Goal: Find specific page/section: Find specific page/section

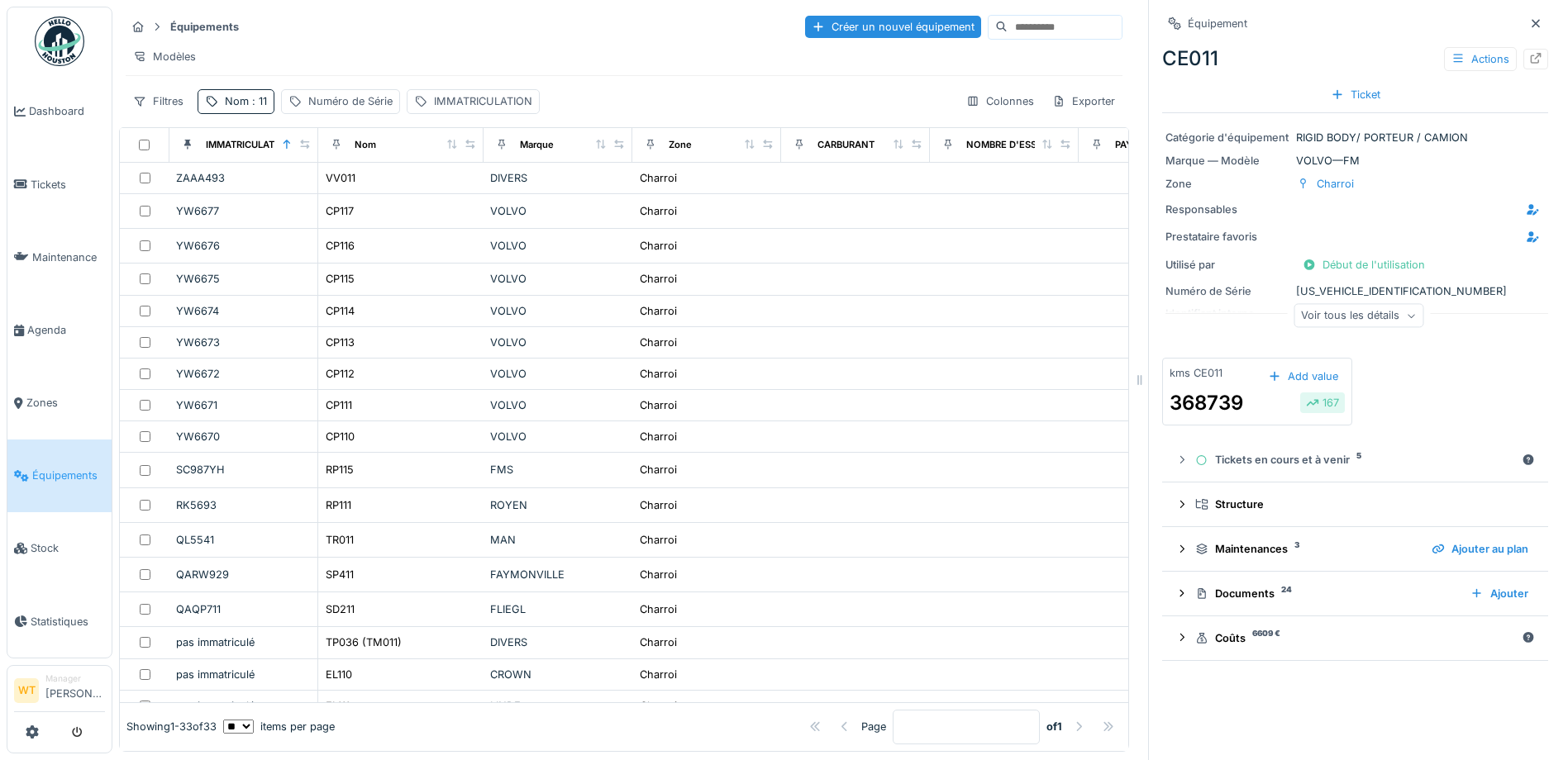
scroll to position [593, 0]
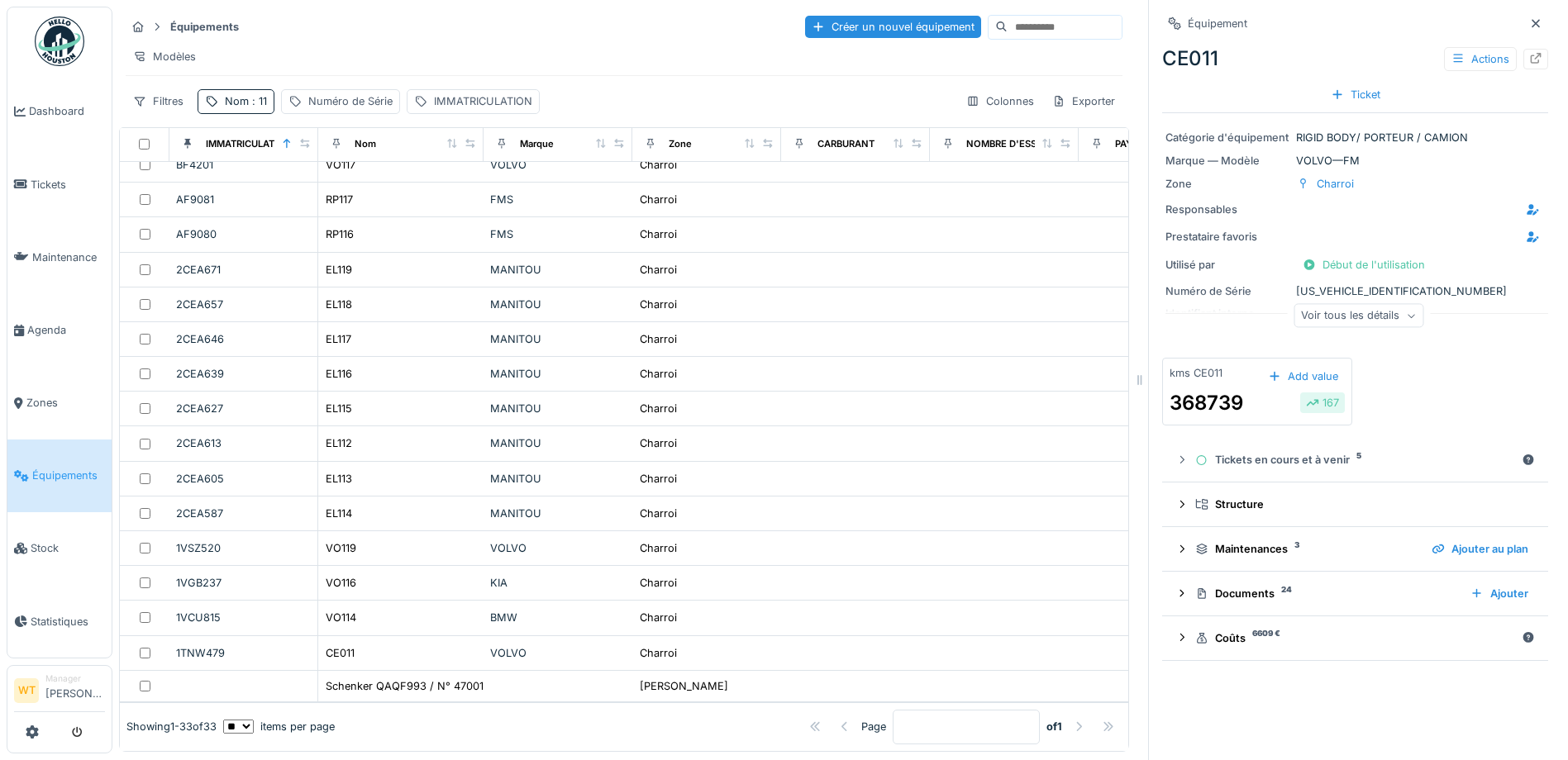
drag, startPoint x: 1509, startPoint y: 15, endPoint x: 1523, endPoint y: 117, distance: 103.0
click at [1530, 18] on icon at bounding box center [1536, 23] width 13 height 11
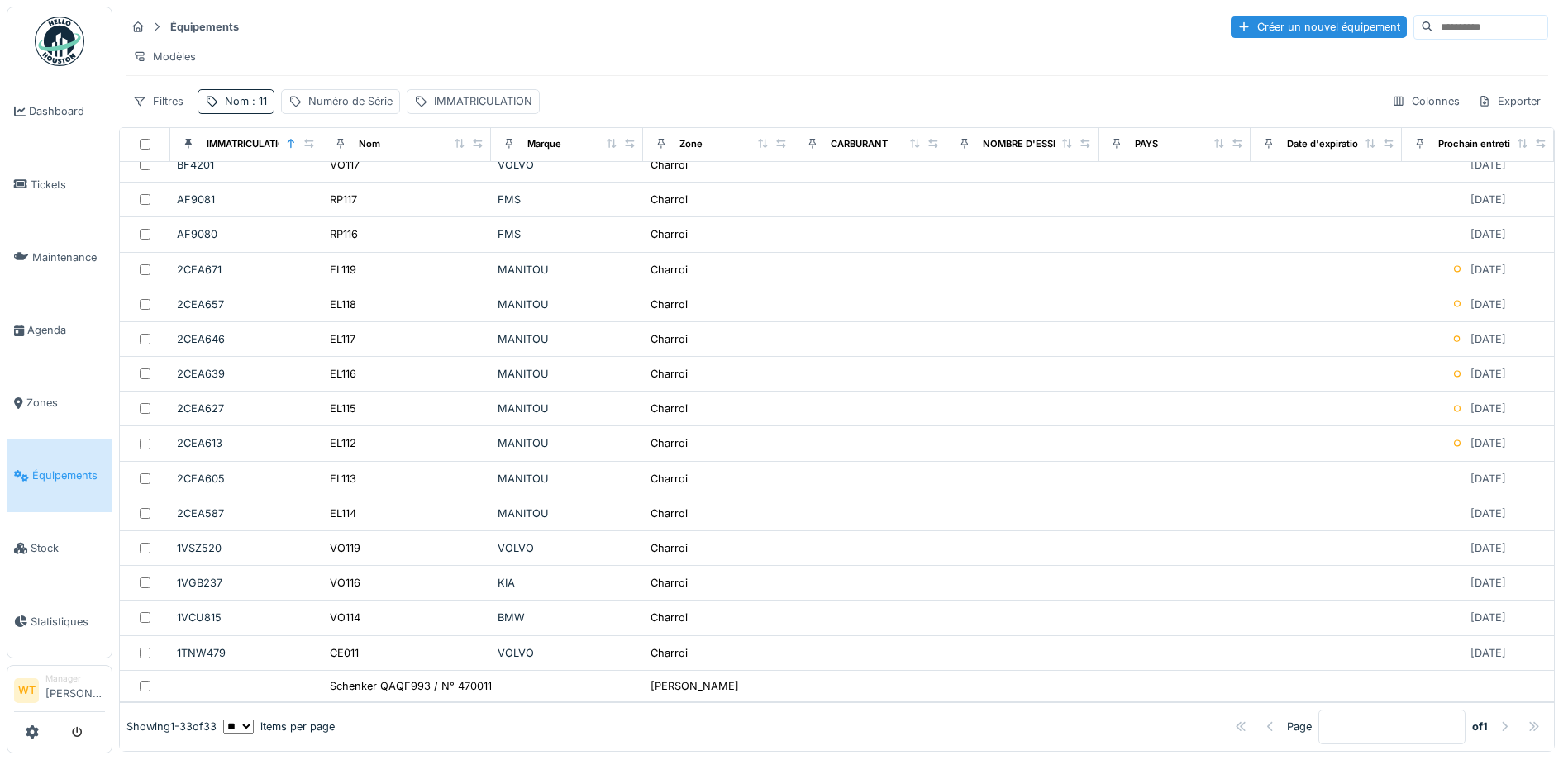
scroll to position [11, 0]
click at [46, 322] on span "Agenda" at bounding box center [66, 330] width 78 height 16
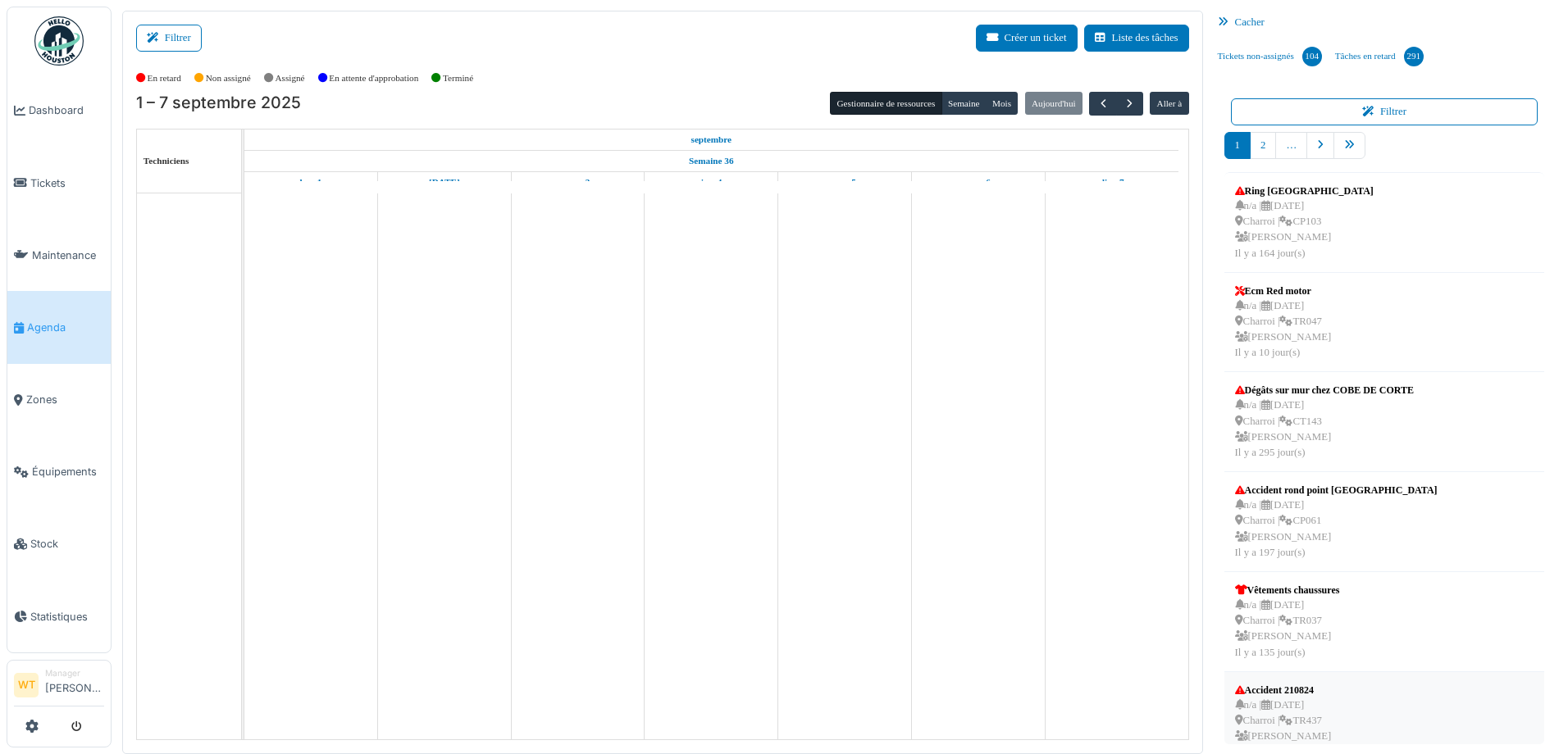
scroll to position [399, 0]
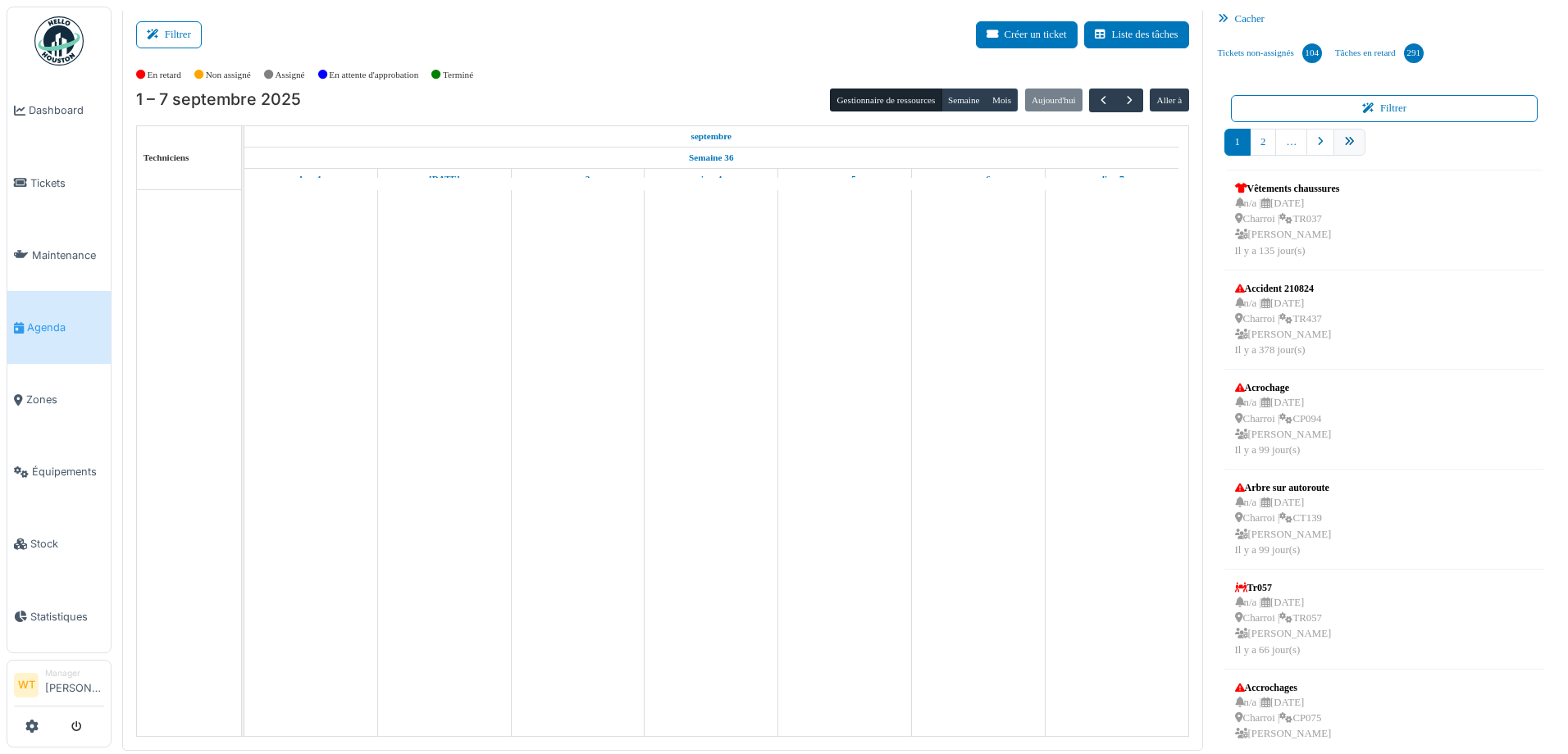
click at [1343, 149] on link "pager" at bounding box center [1349, 142] width 32 height 27
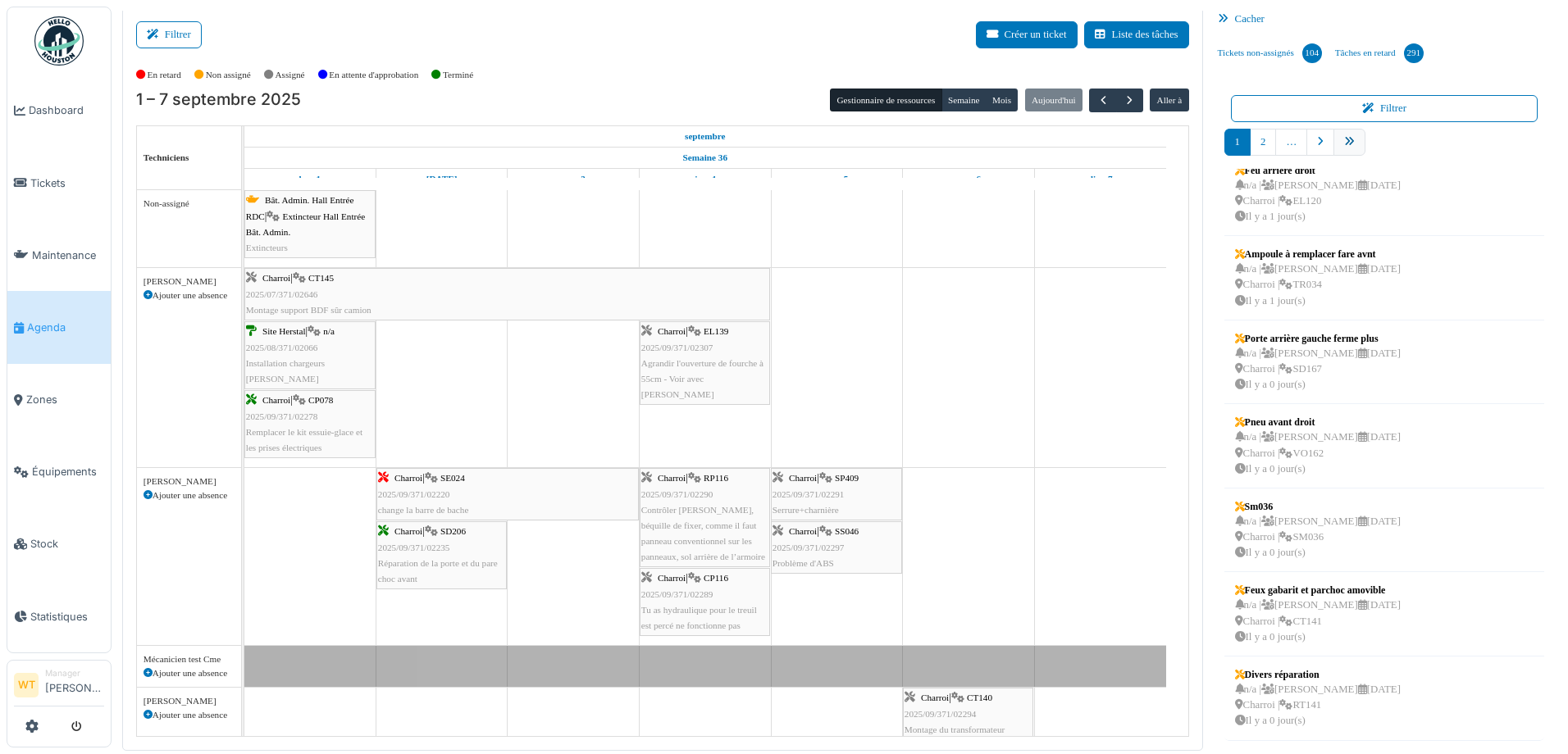
scroll to position [269, 0]
click at [1379, 139] on link "12" at bounding box center [1392, 142] width 32 height 27
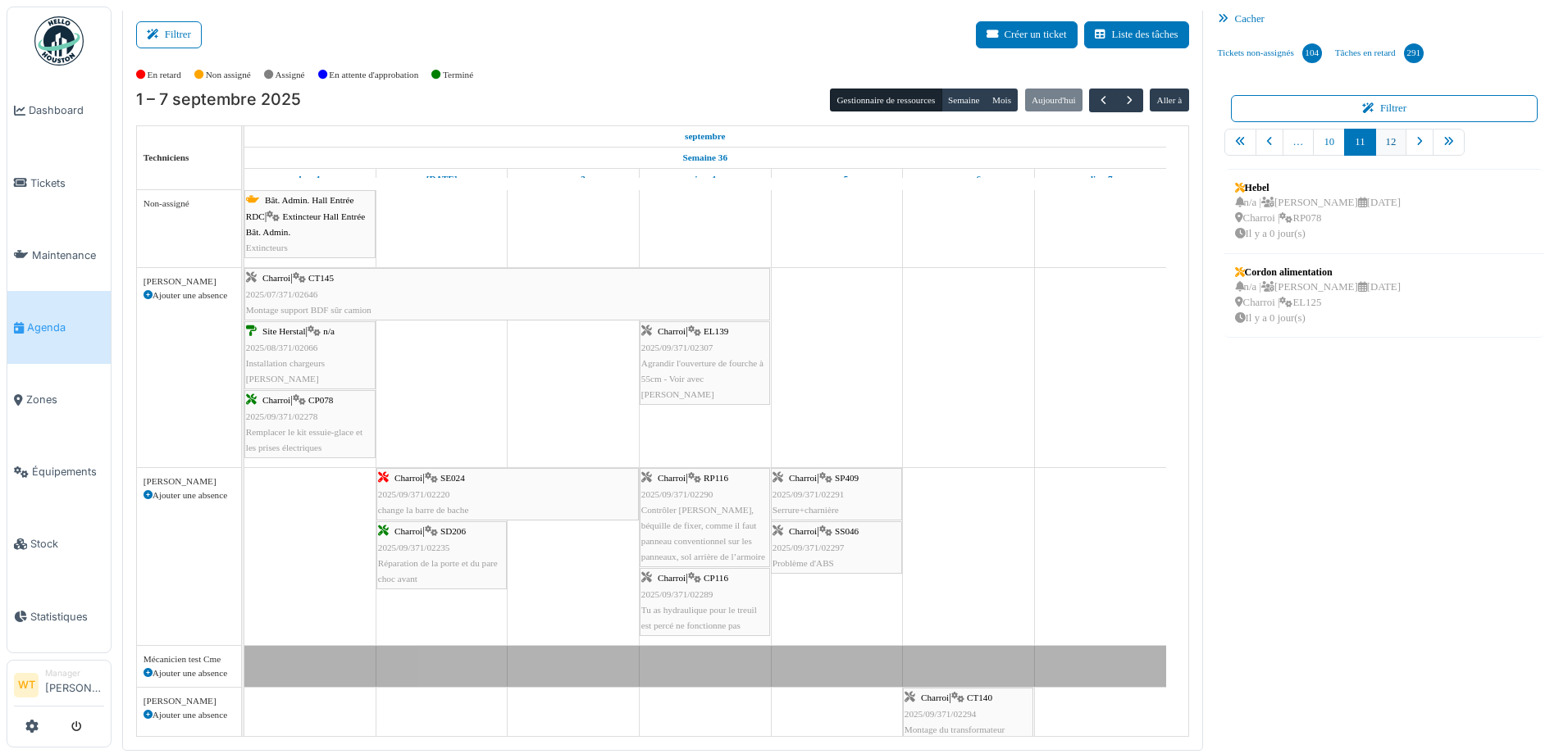
scroll to position [0, 0]
click at [1325, 143] on link "11" at bounding box center [1328, 142] width 31 height 27
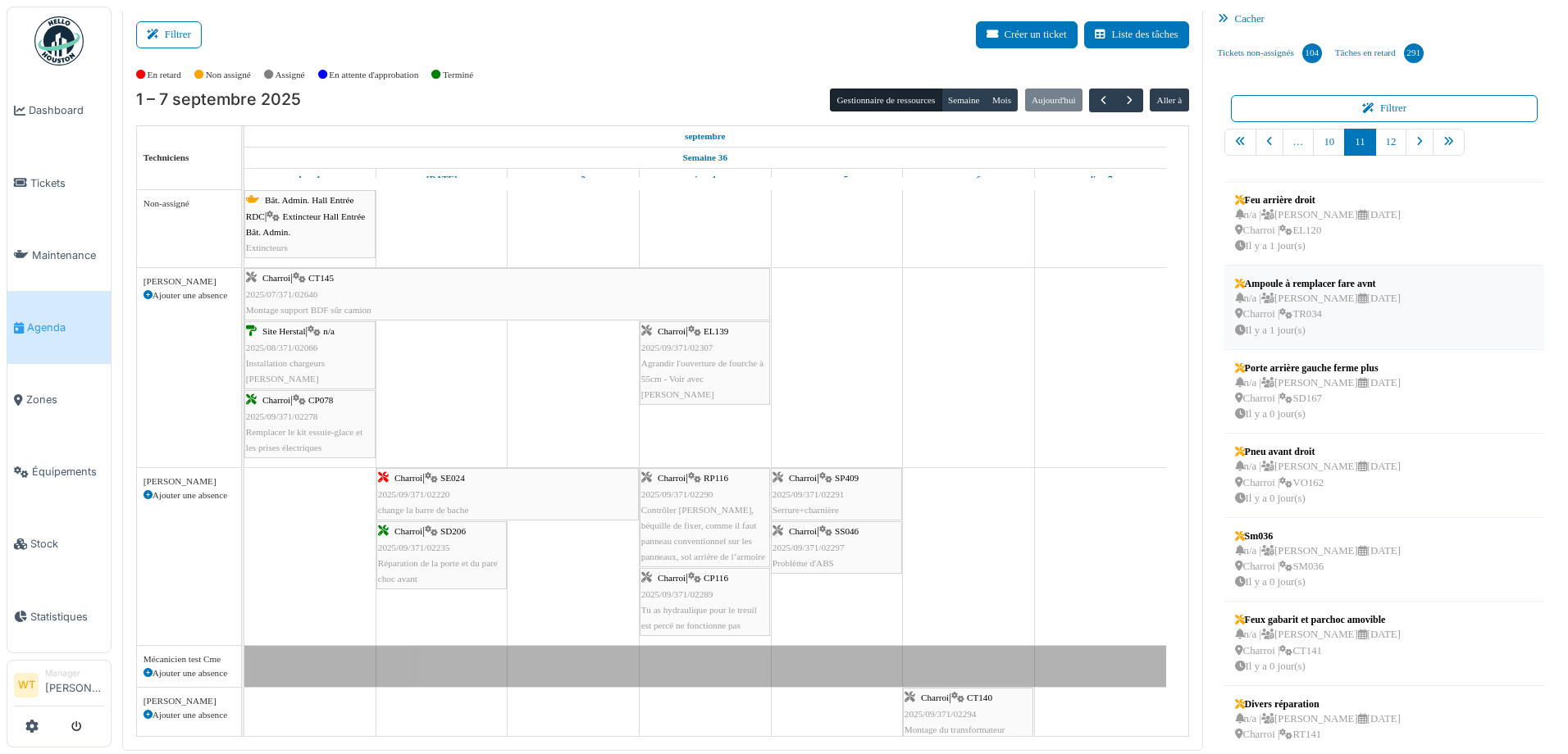
scroll to position [246, 0]
click at [1369, 470] on div "n/a | [PERSON_NAME] [DATE] Charroi | VO162 [DATE]" at bounding box center [1317, 478] width 166 height 48
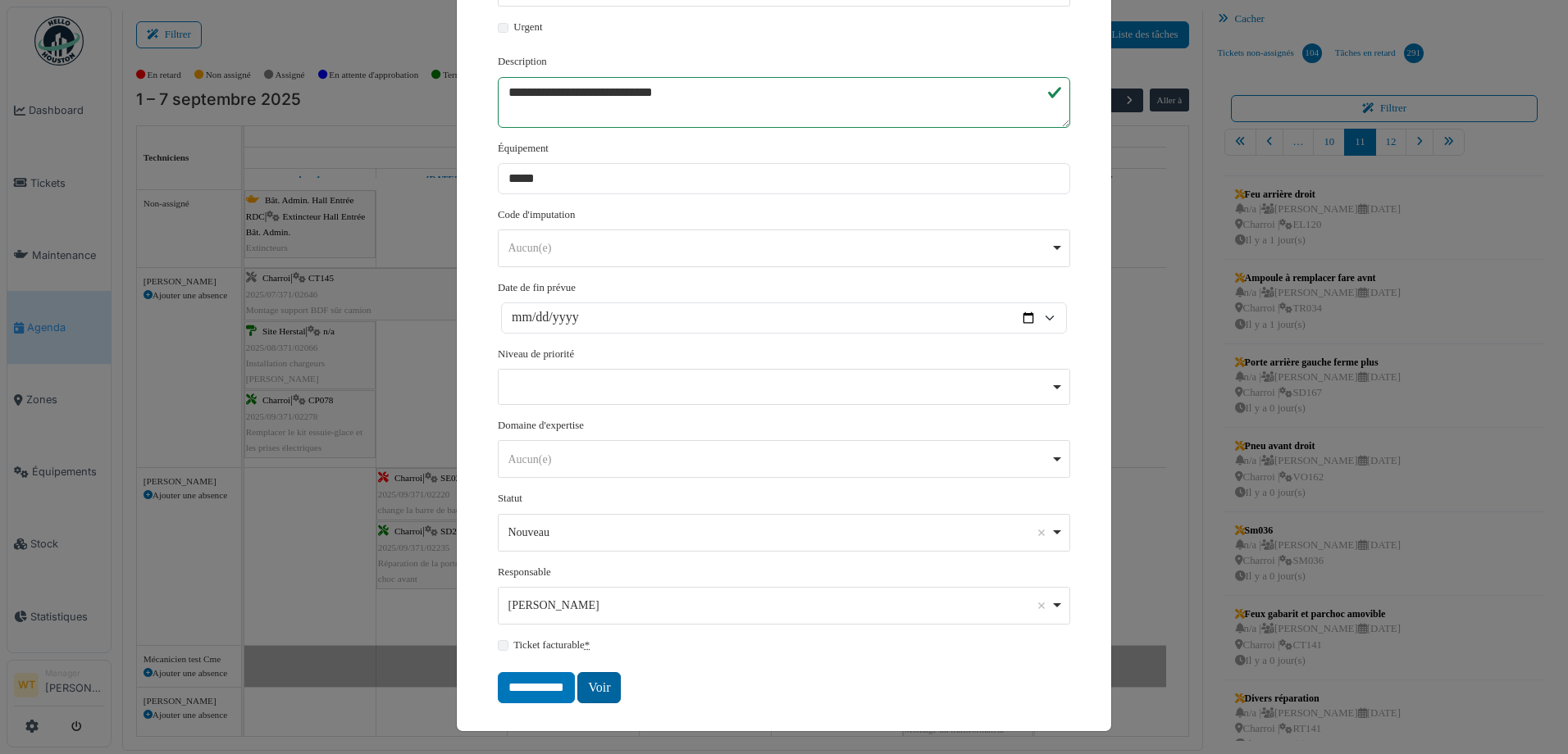
scroll to position [303, 0]
click at [589, 684] on link "Voir" at bounding box center [598, 687] width 43 height 31
